Goal: Task Accomplishment & Management: Manage account settings

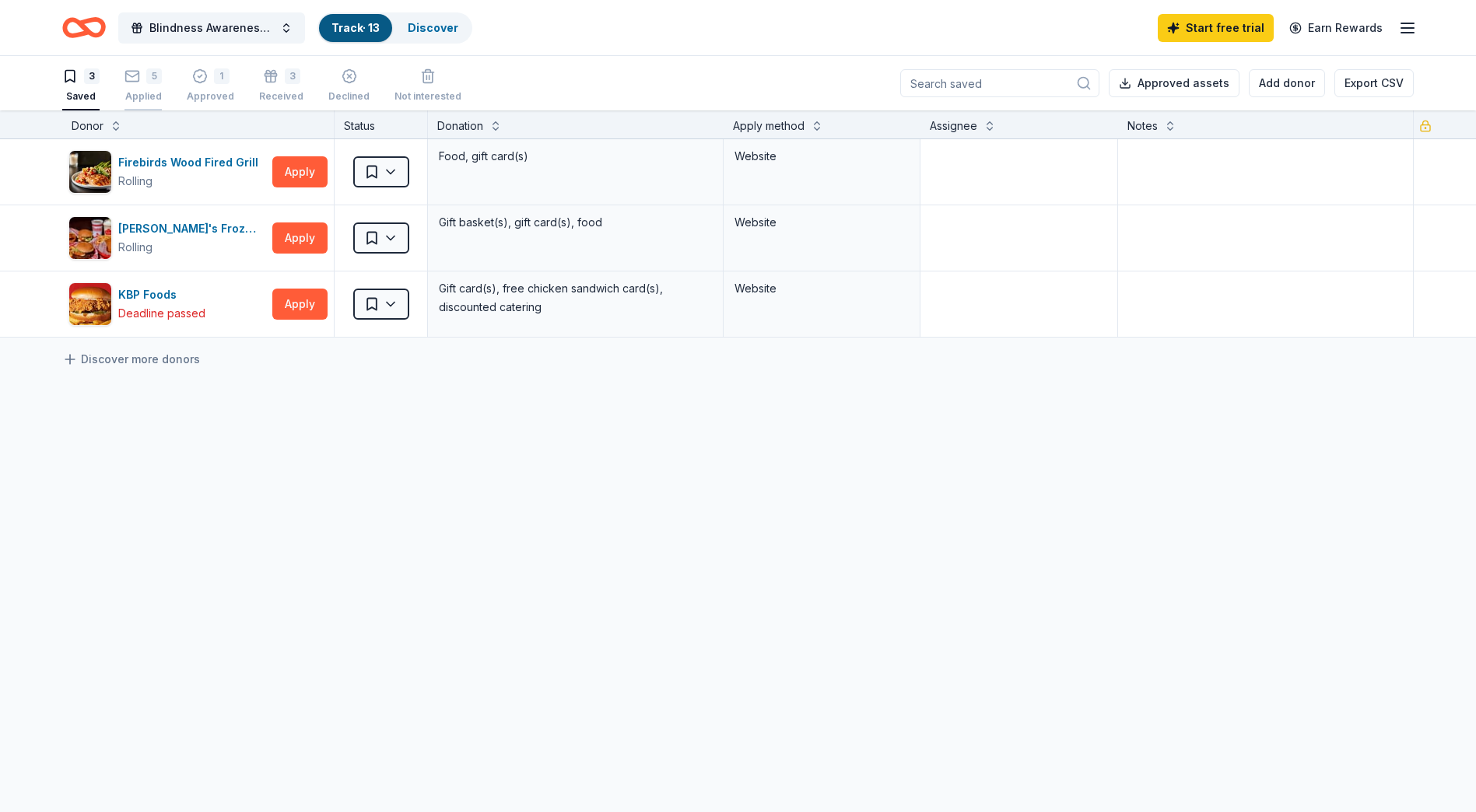
click at [158, 98] on div "Applied" at bounding box center [143, 97] width 37 height 12
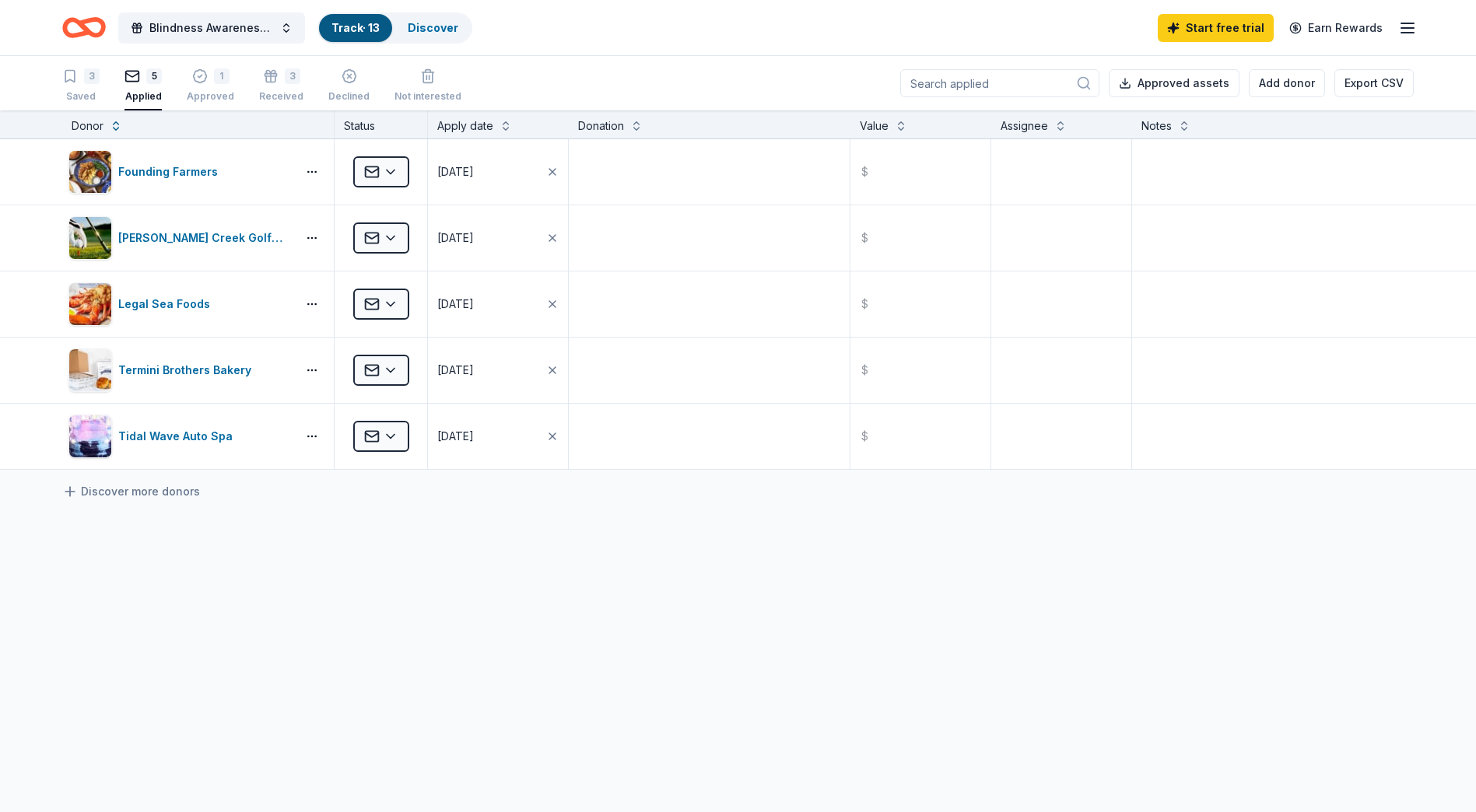
click at [85, 26] on icon "Home" at bounding box center [91, 27] width 24 height 16
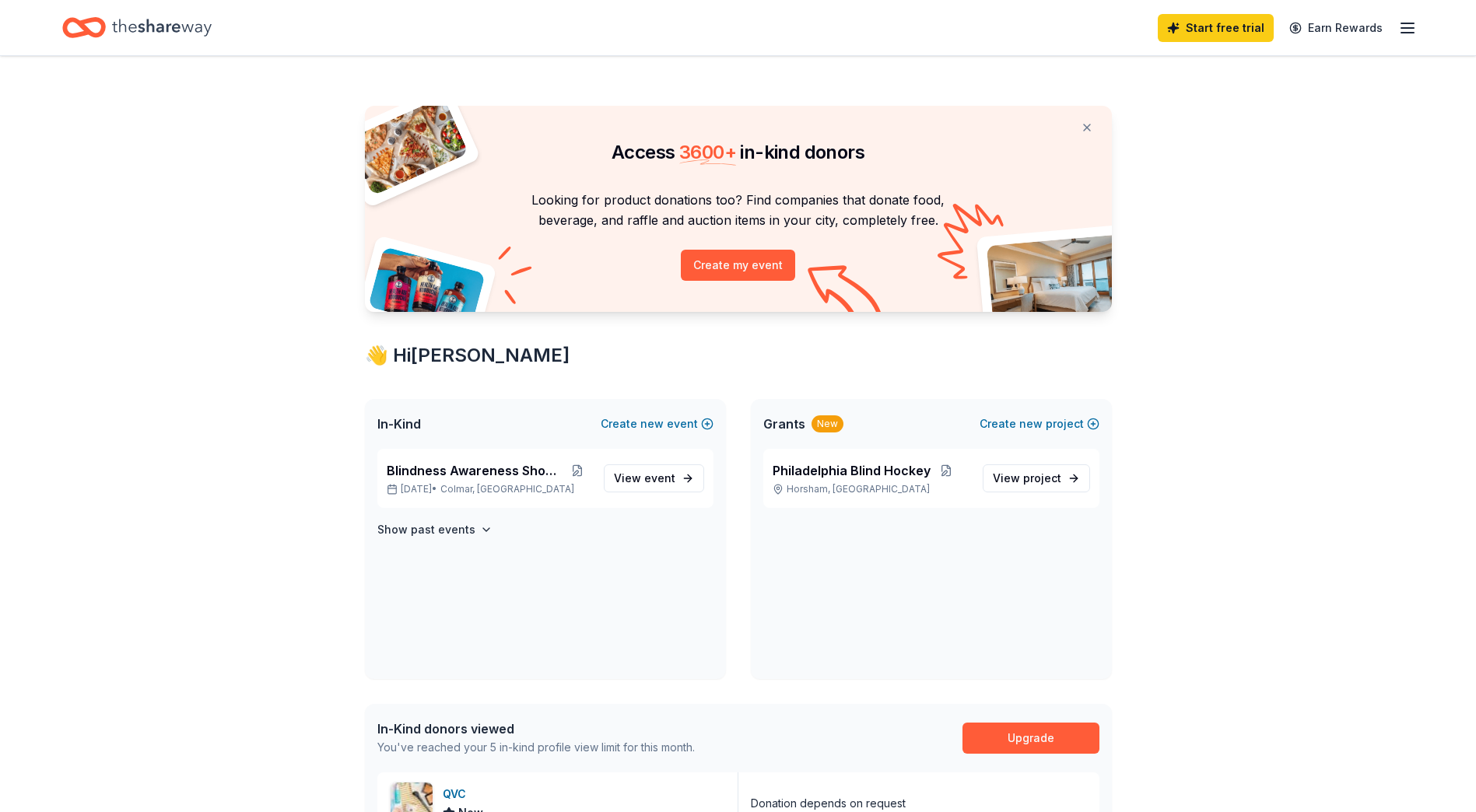
scroll to position [78, 0]
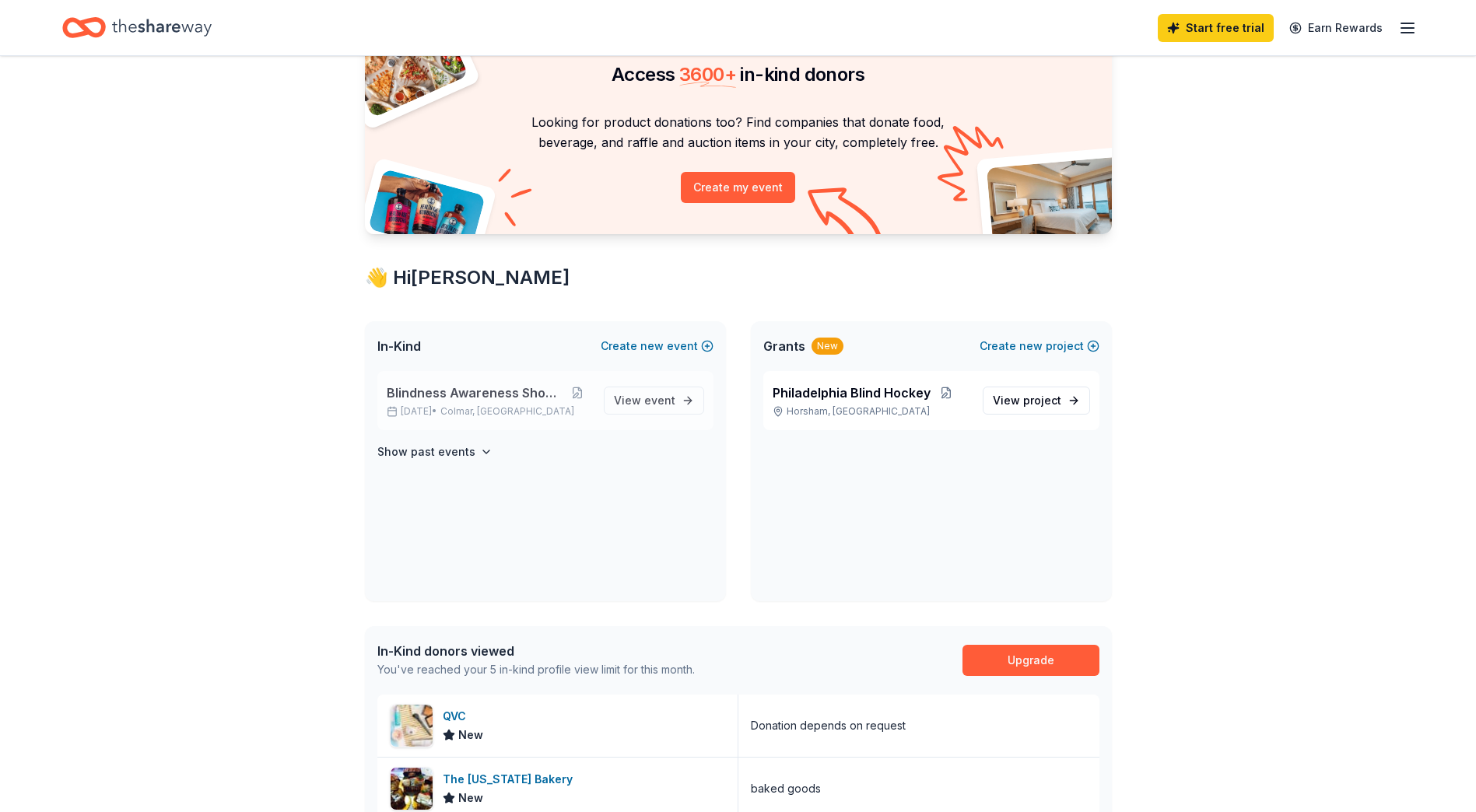
click at [443, 388] on span "Blindness Awareness Showcase" at bounding box center [475, 392] width 177 height 18
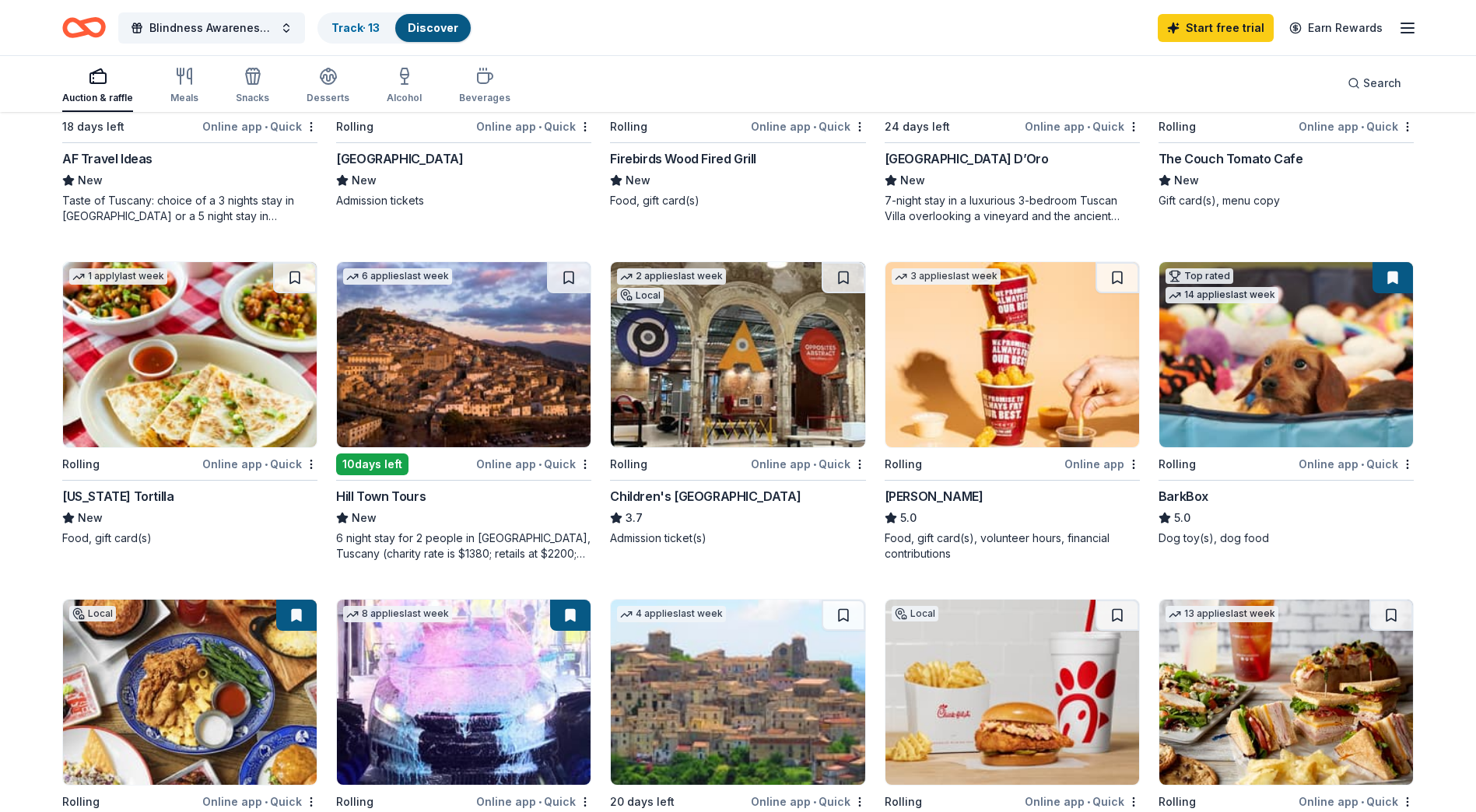
scroll to position [389, 0]
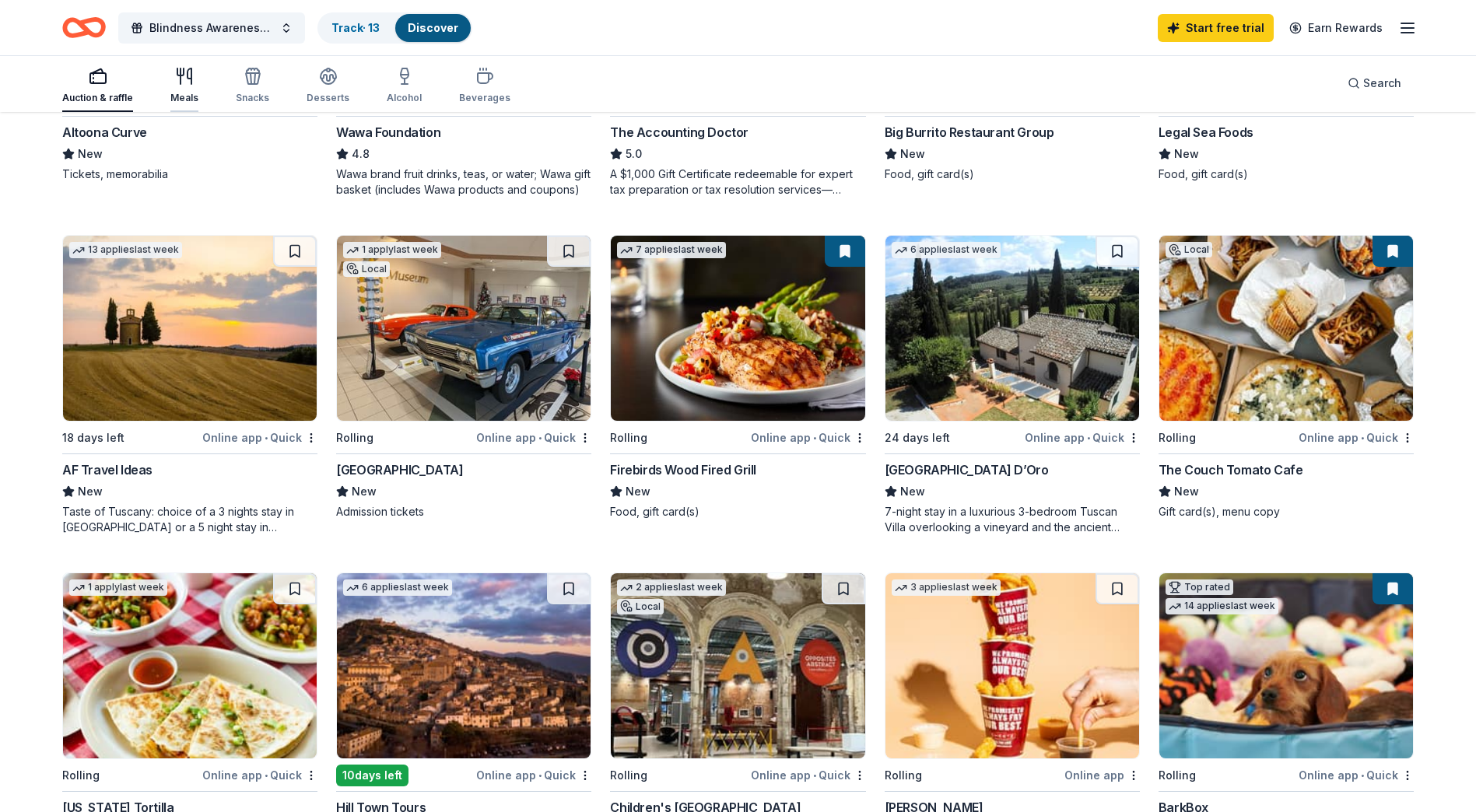
click at [181, 91] on div "Meals" at bounding box center [185, 98] width 28 height 12
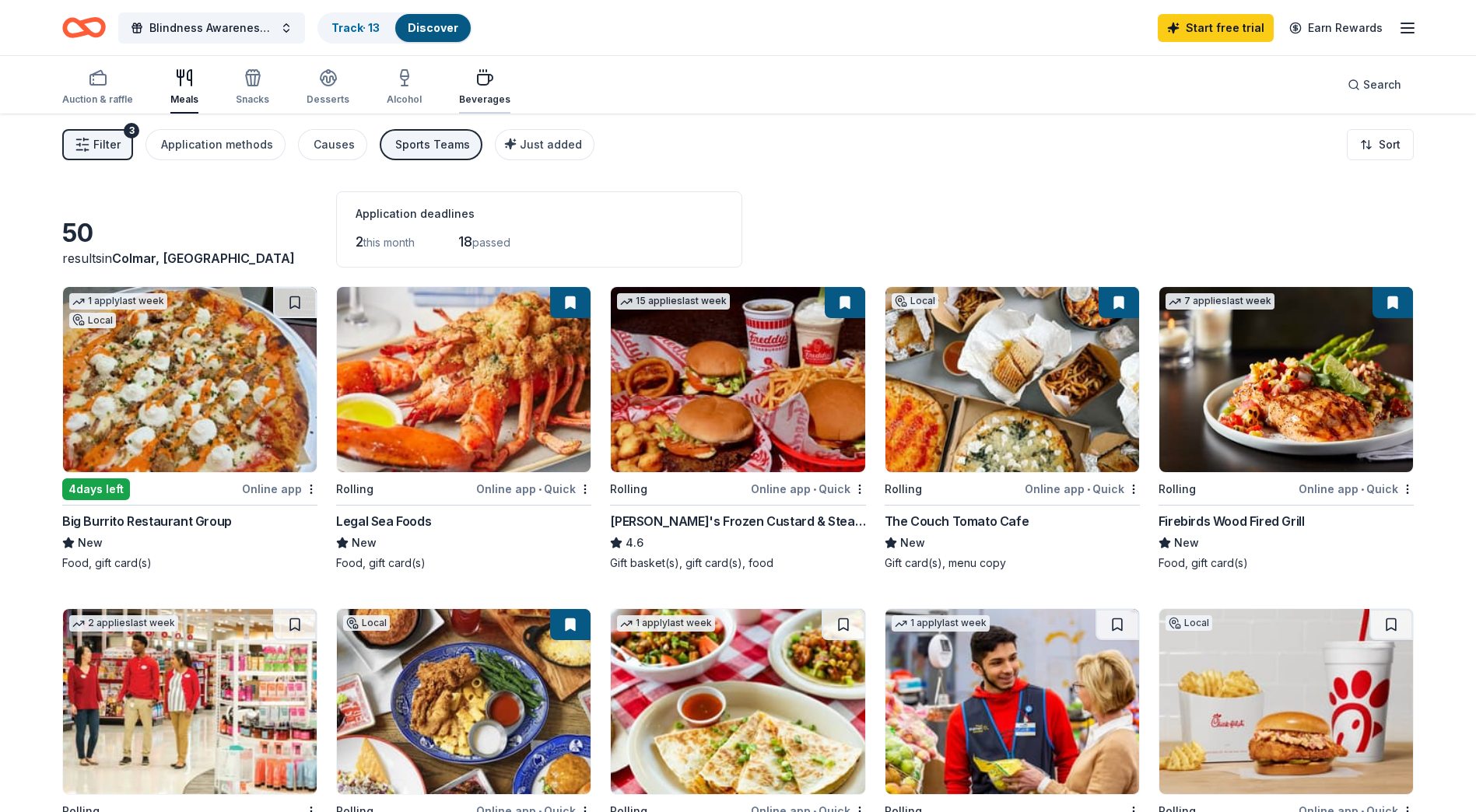
click at [476, 79] on icon "button" at bounding box center [484, 77] width 18 height 18
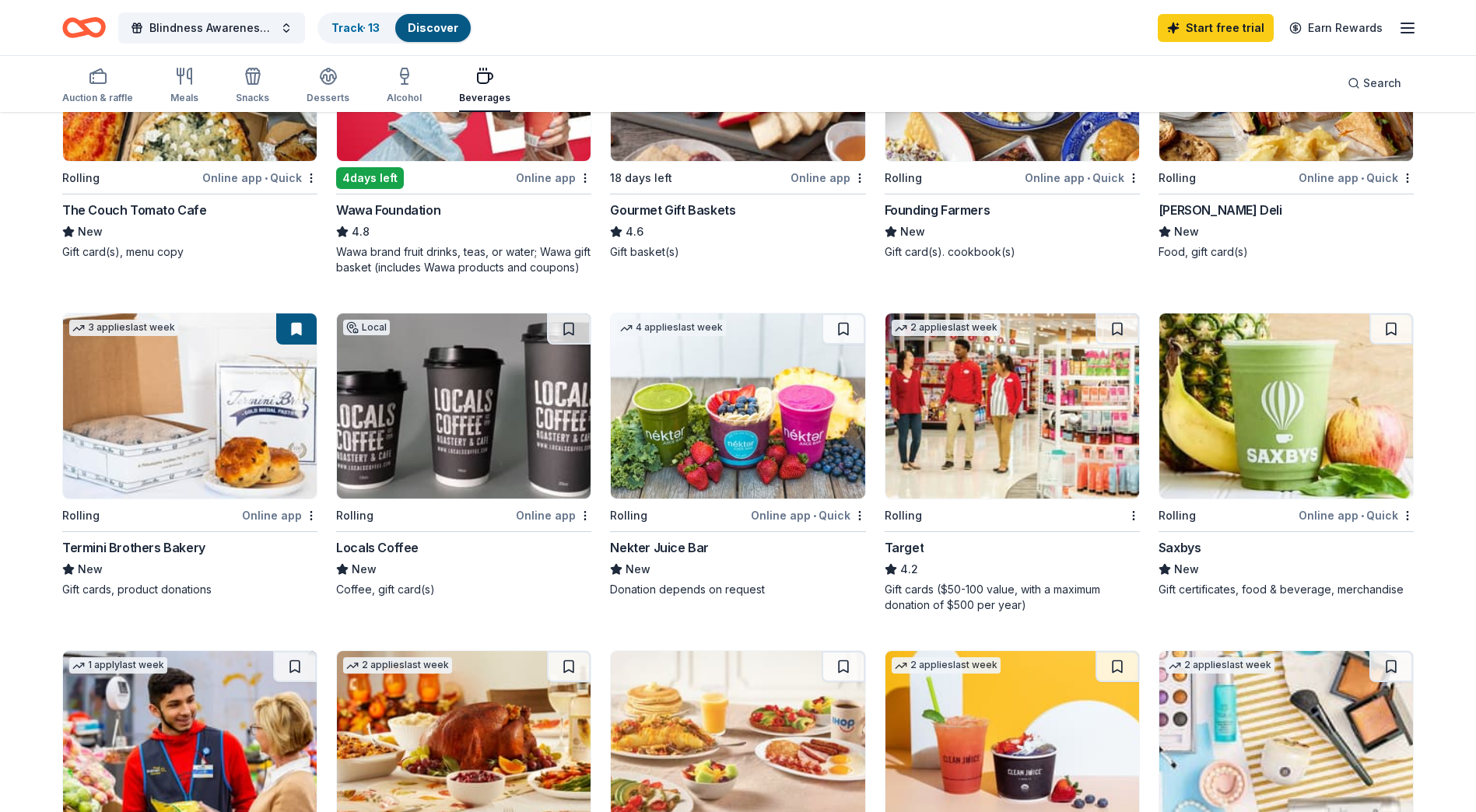
scroll to position [234, 0]
